Goal: Information Seeking & Learning: Learn about a topic

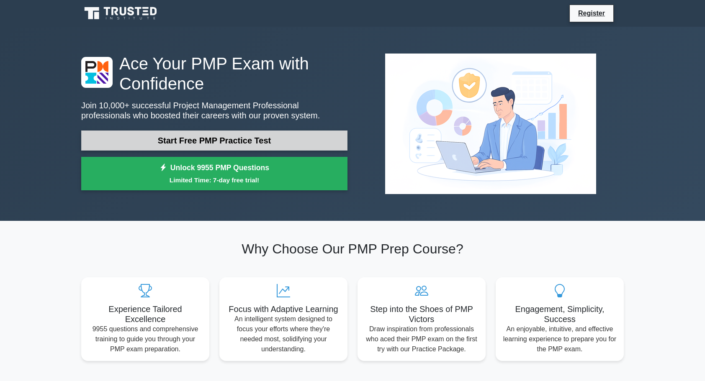
click at [228, 140] on link "Start Free PMP Practice Test" at bounding box center [214, 141] width 266 height 20
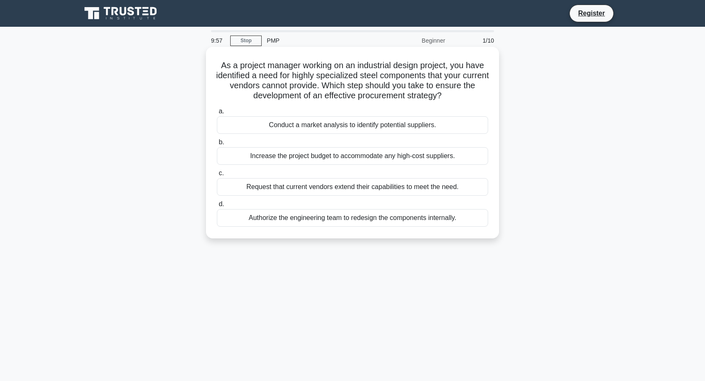
drag, startPoint x: 219, startPoint y: 65, endPoint x: 458, endPoint y: 100, distance: 242.0
click at [458, 100] on h5 "As a project manager working on an industrial design project, you have identifi…" at bounding box center [352, 80] width 273 height 41
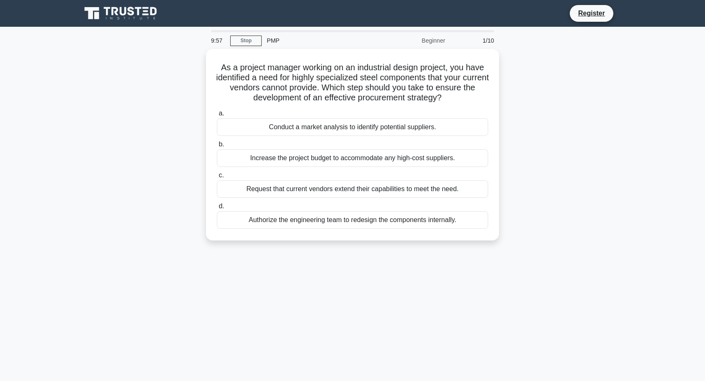
copy h5 "As a project manager working on an industrial design project, you have identifi…"
click at [544, 46] on div "9:54 Stop PMP Beginner 1/10 As a project manager working on an industrial desig…" at bounding box center [352, 239] width 553 height 419
drag, startPoint x: 563, startPoint y: 63, endPoint x: 563, endPoint y: 295, distance: 232.4
click at [563, 295] on div "9:52 Stop PMP Beginner 1/10 As a project manager working on an industrial desig…" at bounding box center [352, 239] width 553 height 419
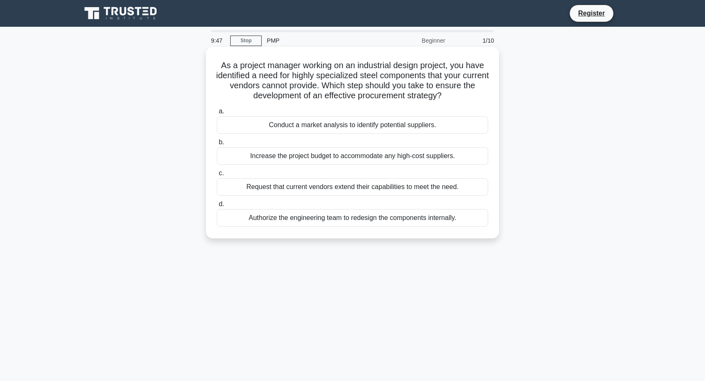
click at [298, 125] on div "Conduct a market analysis to identify potential suppliers." at bounding box center [352, 125] width 271 height 18
click at [217, 114] on input "a. Conduct a market analysis to identify potential suppliers." at bounding box center [217, 111] width 0 height 5
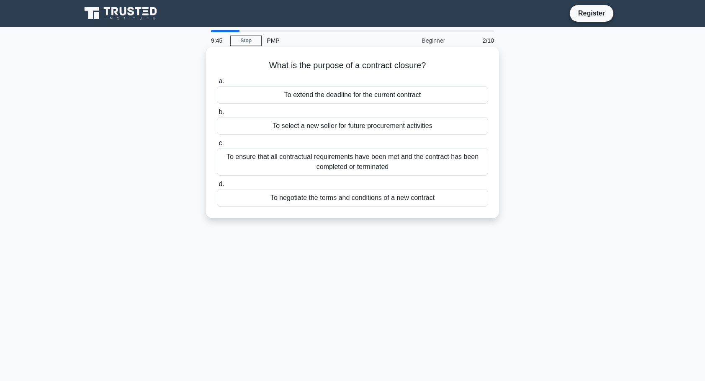
click at [336, 116] on label "b. To select a new seller for future procurement activities" at bounding box center [352, 121] width 271 height 28
click at [217, 115] on input "b. To select a new seller for future procurement activities" at bounding box center [217, 112] width 0 height 5
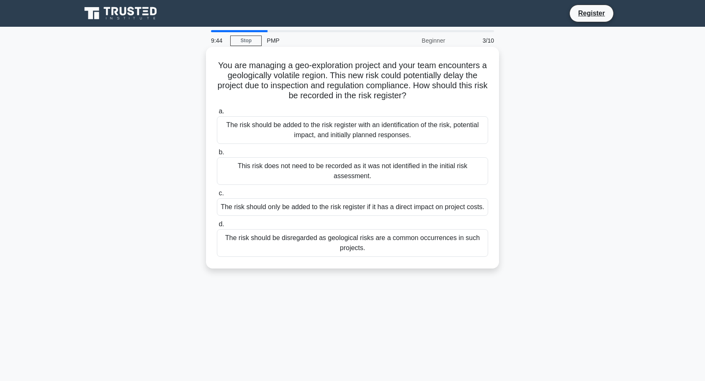
click at [345, 131] on div "The risk should be added to the risk register with an identification of the ris…" at bounding box center [352, 130] width 271 height 28
click at [217, 114] on input "a. The risk should be added to the risk register with an identification of the …" at bounding box center [217, 111] width 0 height 5
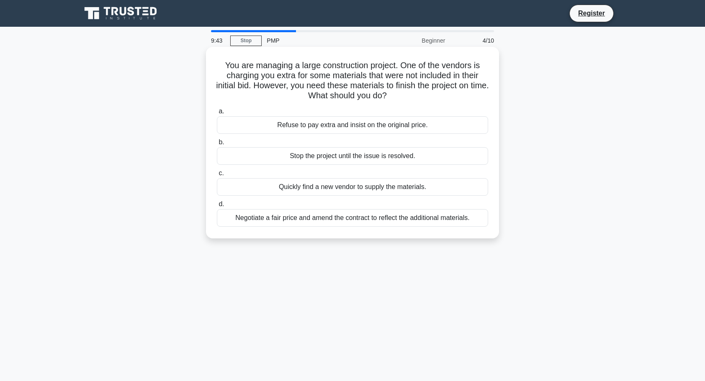
click at [347, 154] on div "Stop the project until the issue is resolved." at bounding box center [352, 156] width 271 height 18
click at [217, 145] on input "b. Stop the project until the issue is resolved." at bounding box center [217, 142] width 0 height 5
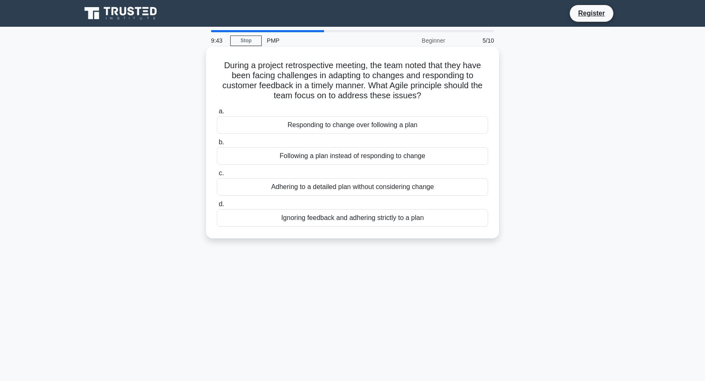
click at [340, 185] on div "Adhering to a detailed plan without considering change" at bounding box center [352, 187] width 271 height 18
click at [217, 176] on input "c. Adhering to a detailed plan without considering change" at bounding box center [217, 173] width 0 height 5
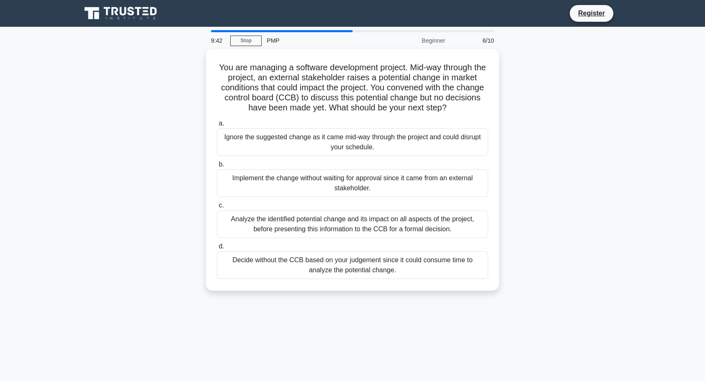
click at [350, 186] on div "Implement the change without waiting for approval since it came from an externa…" at bounding box center [352, 184] width 271 height 28
click at [217, 167] on input "b. Implement the change without waiting for approval since it came from an exte…" at bounding box center [217, 164] width 0 height 5
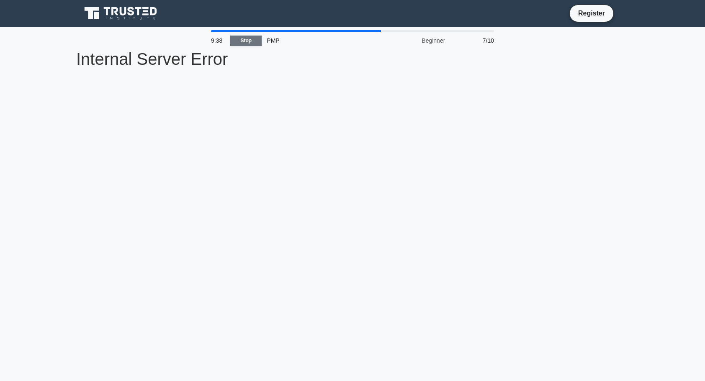
click at [249, 41] on link "Stop" at bounding box center [245, 41] width 31 height 10
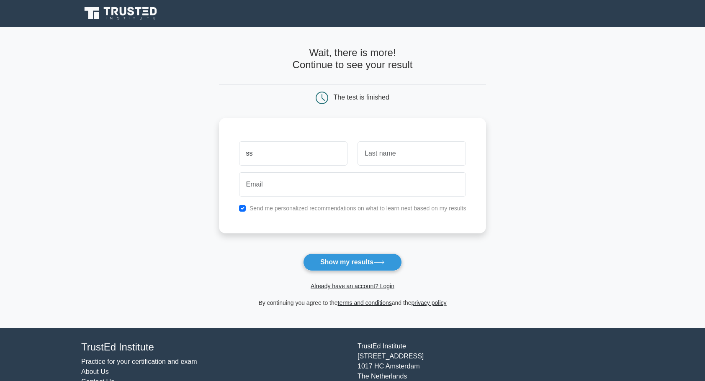
type input "sss"
